Goal: Go to known website: Go to known website

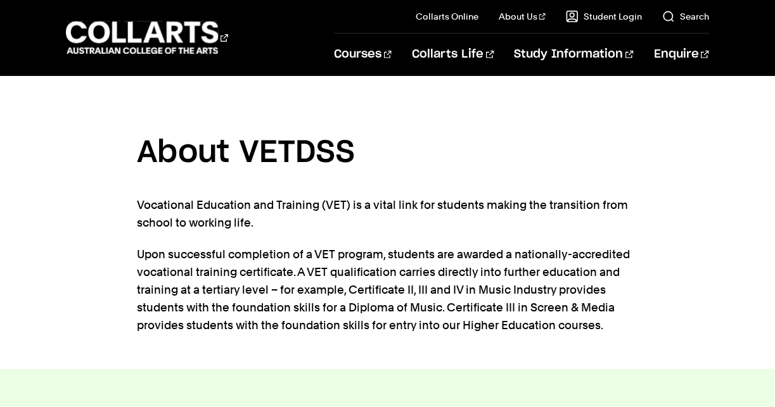
scroll to position [248, 0]
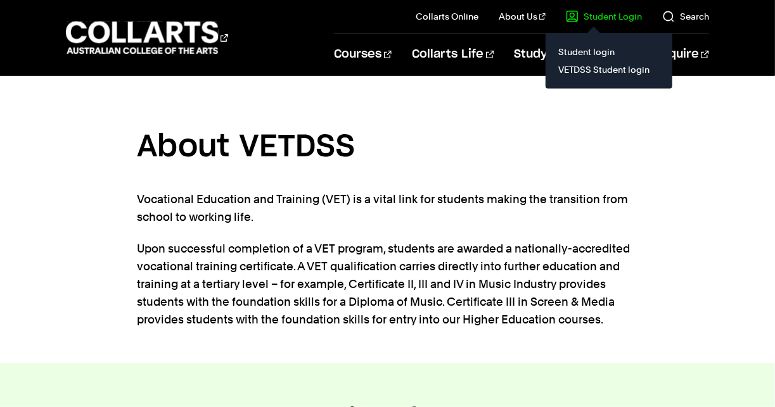
click at [597, 16] on link "Student Login" at bounding box center [604, 16] width 76 height 13
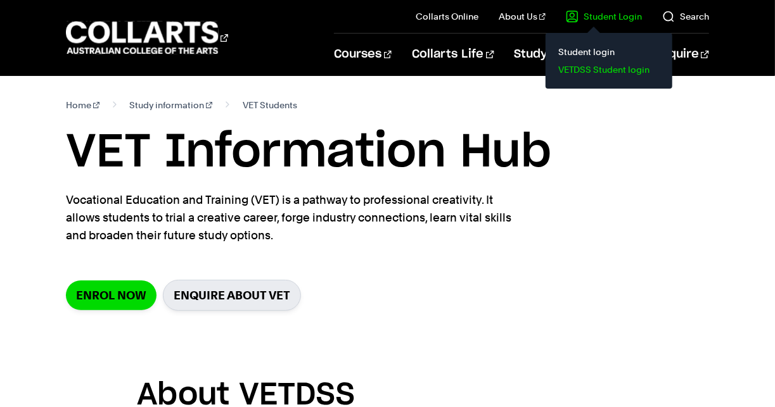
click at [612, 68] on link "VETDSS Student login" at bounding box center [609, 70] width 106 height 18
click at [604, 72] on link "VETDSS Student login" at bounding box center [609, 70] width 106 height 18
